Goal: Information Seeking & Learning: Learn about a topic

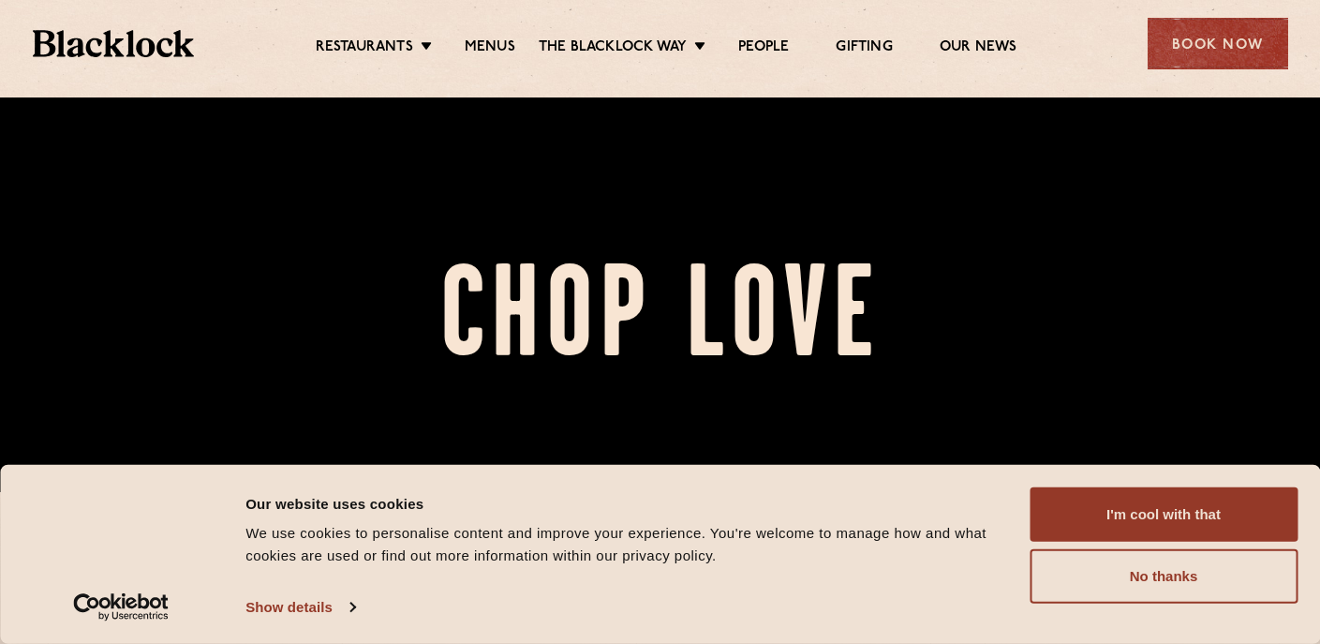
scroll to position [200, 0]
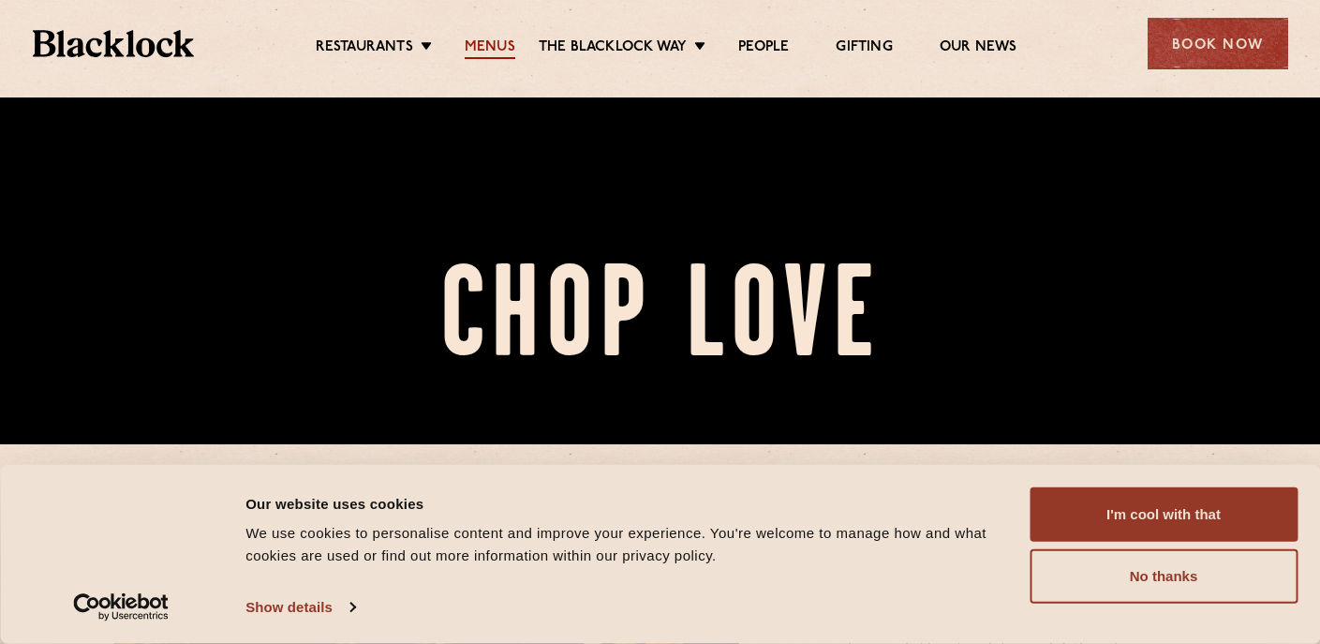
click at [489, 40] on link "Menus" at bounding box center [490, 48] width 51 height 21
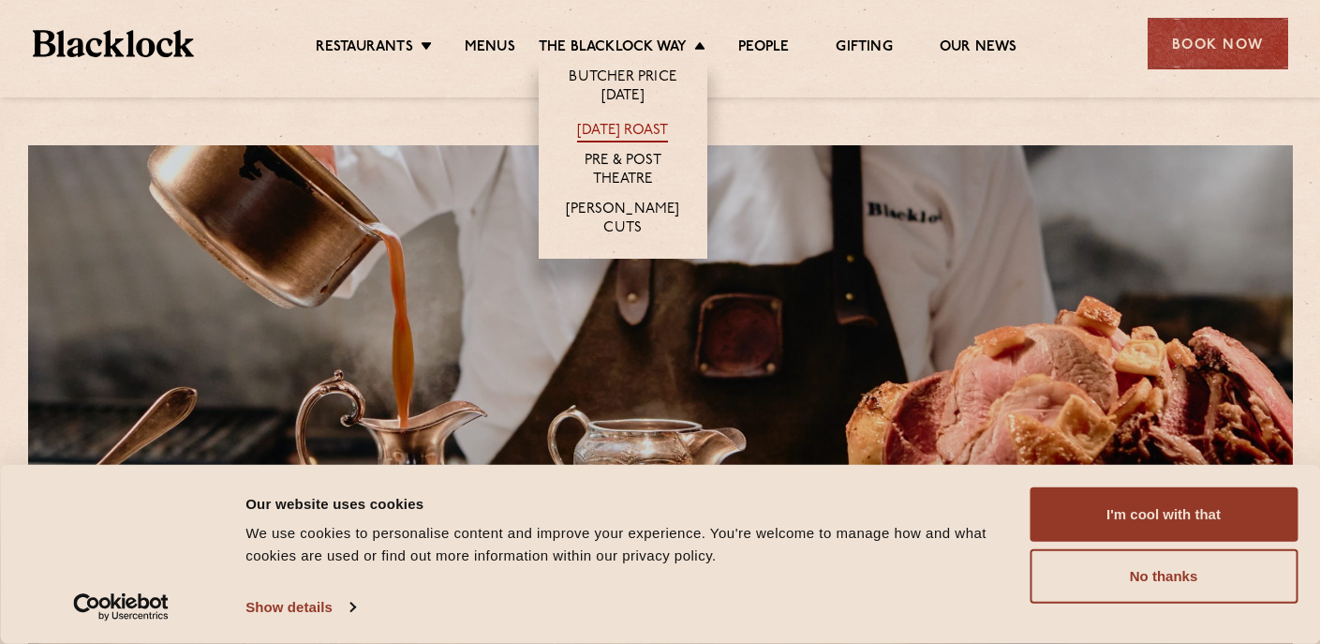
click at [656, 124] on link "[DATE] Roast" at bounding box center [622, 132] width 91 height 21
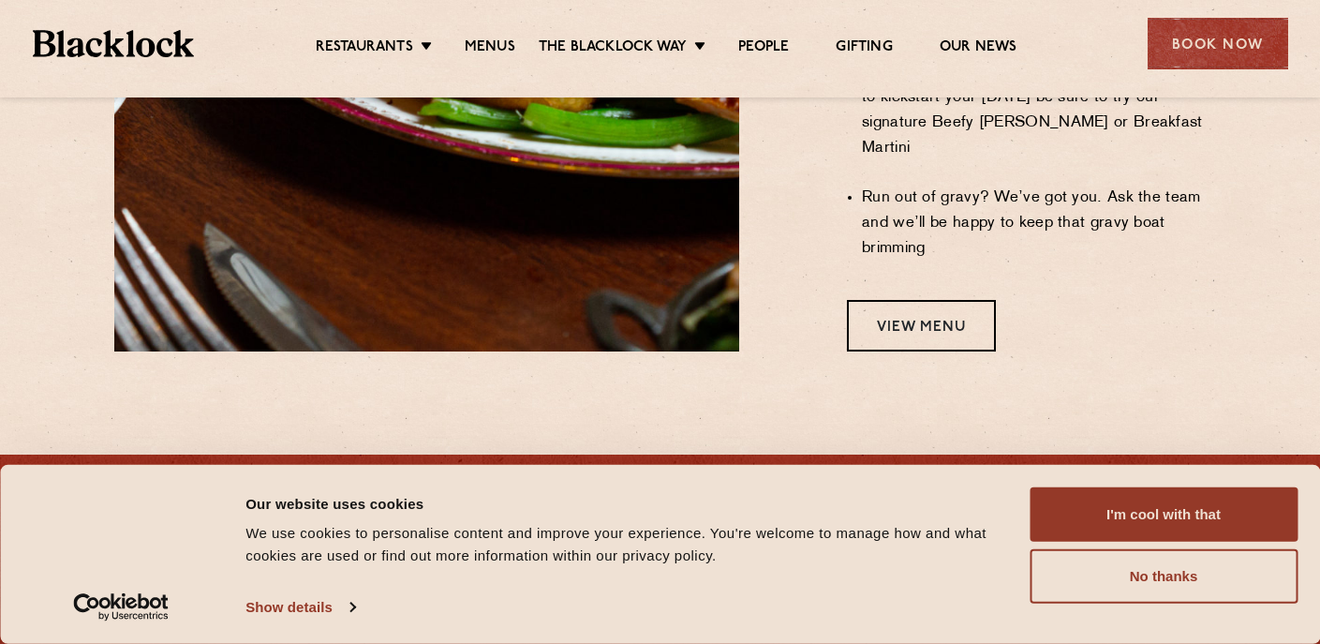
scroll to position [1905, 0]
